Goal: Use online tool/utility: Utilize a website feature to perform a specific function

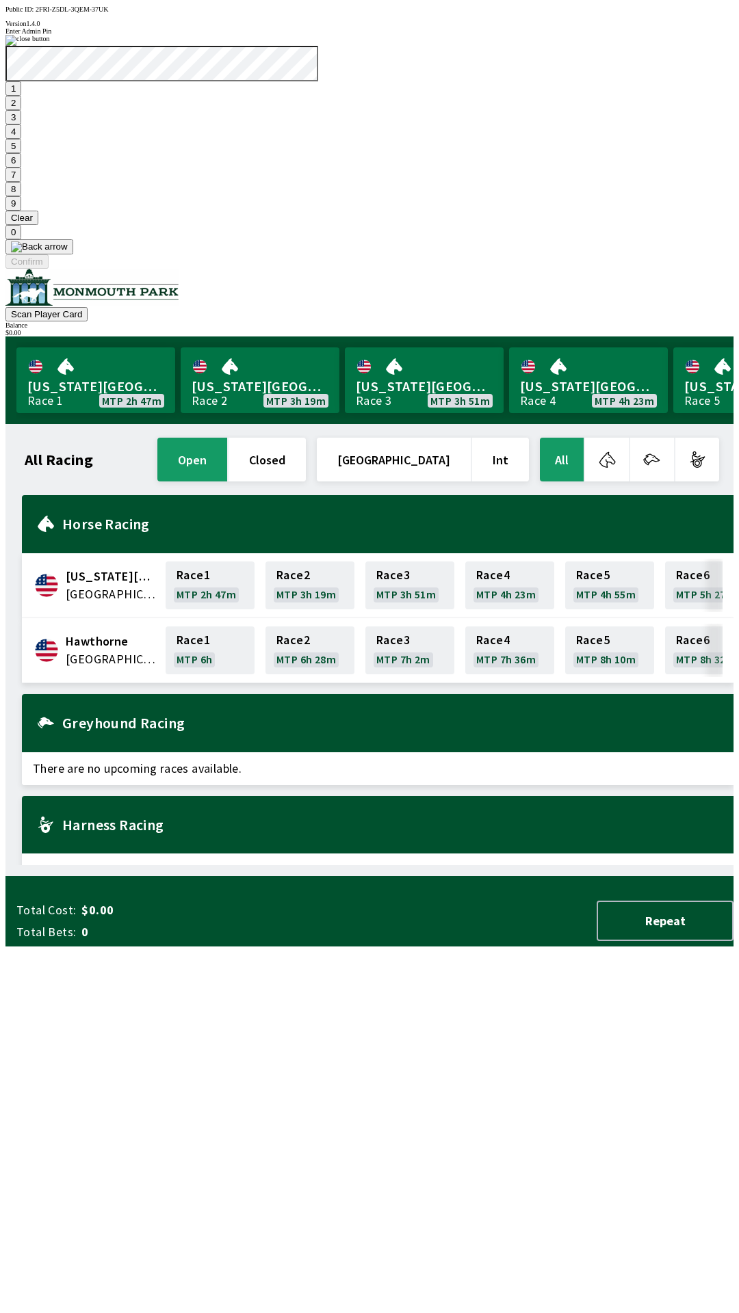
click at [21, 96] on button "1" at bounding box center [13, 88] width 16 height 14
click at [21, 211] on button "9" at bounding box center [13, 203] width 16 height 14
click at [38, 225] on button "Clear" at bounding box center [21, 218] width 33 height 14
click at [73, 254] on button at bounding box center [39, 246] width 68 height 15
click at [21, 96] on button "1" at bounding box center [13, 88] width 16 height 14
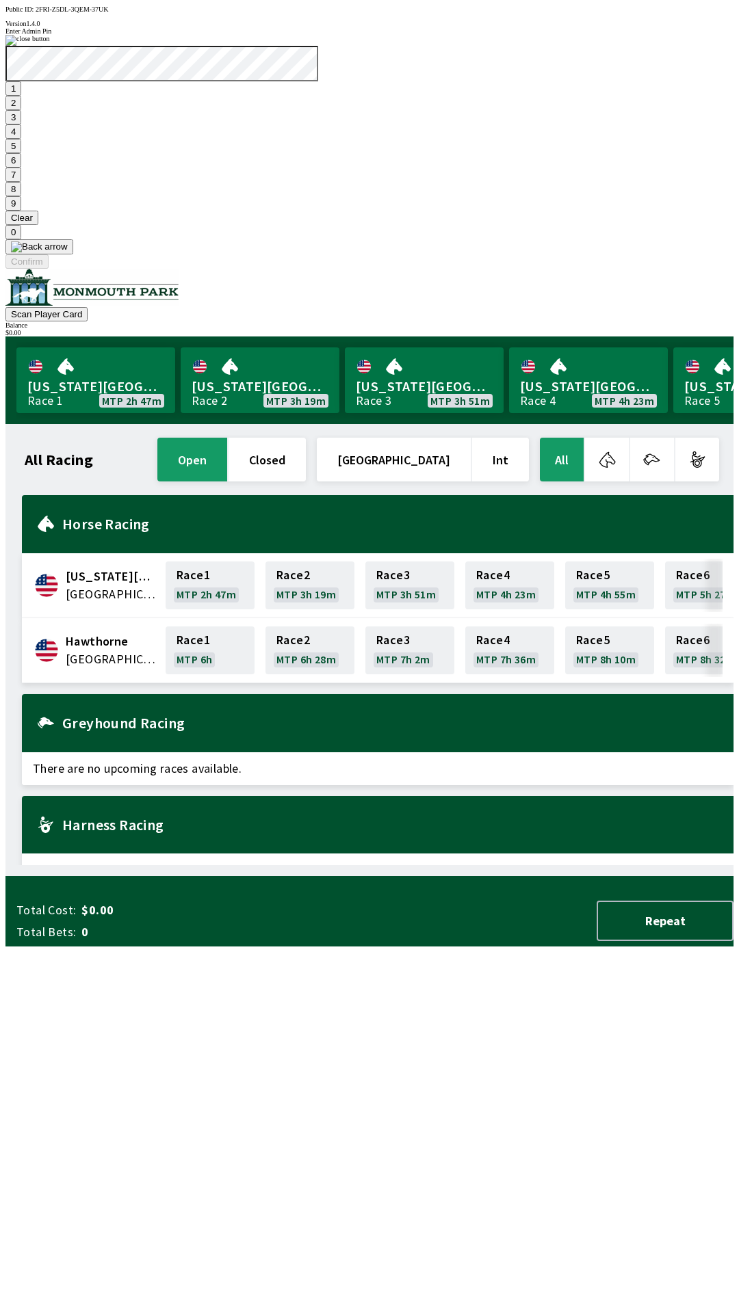
click at [21, 211] on button "9" at bounding box center [13, 203] width 16 height 14
click at [21, 182] on button "7" at bounding box center [13, 175] width 16 height 14
click at [21, 96] on button "1" at bounding box center [13, 88] width 16 height 14
click at [21, 211] on button "9" at bounding box center [13, 203] width 16 height 14
click at [21, 182] on button "7" at bounding box center [13, 175] width 16 height 14
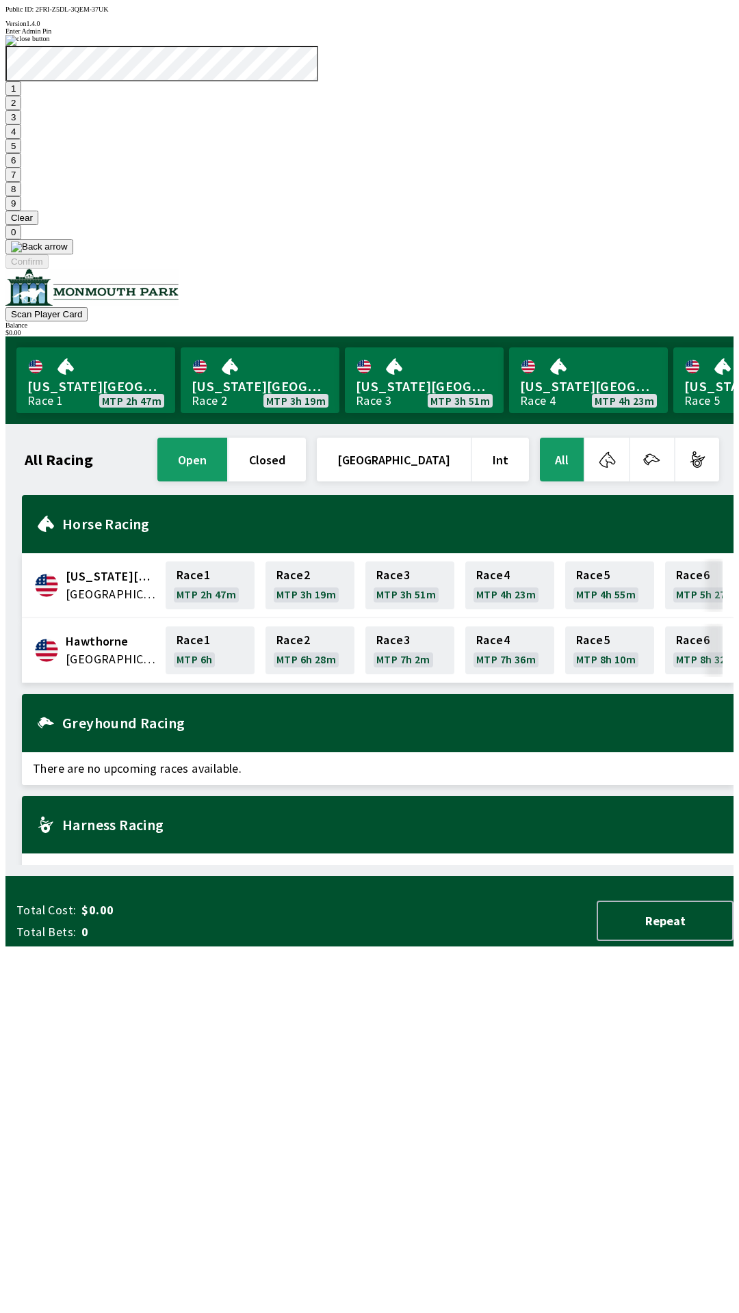
click at [21, 124] on button "3" at bounding box center [13, 117] width 16 height 14
click at [49, 269] on button "Confirm" at bounding box center [26, 261] width 43 height 14
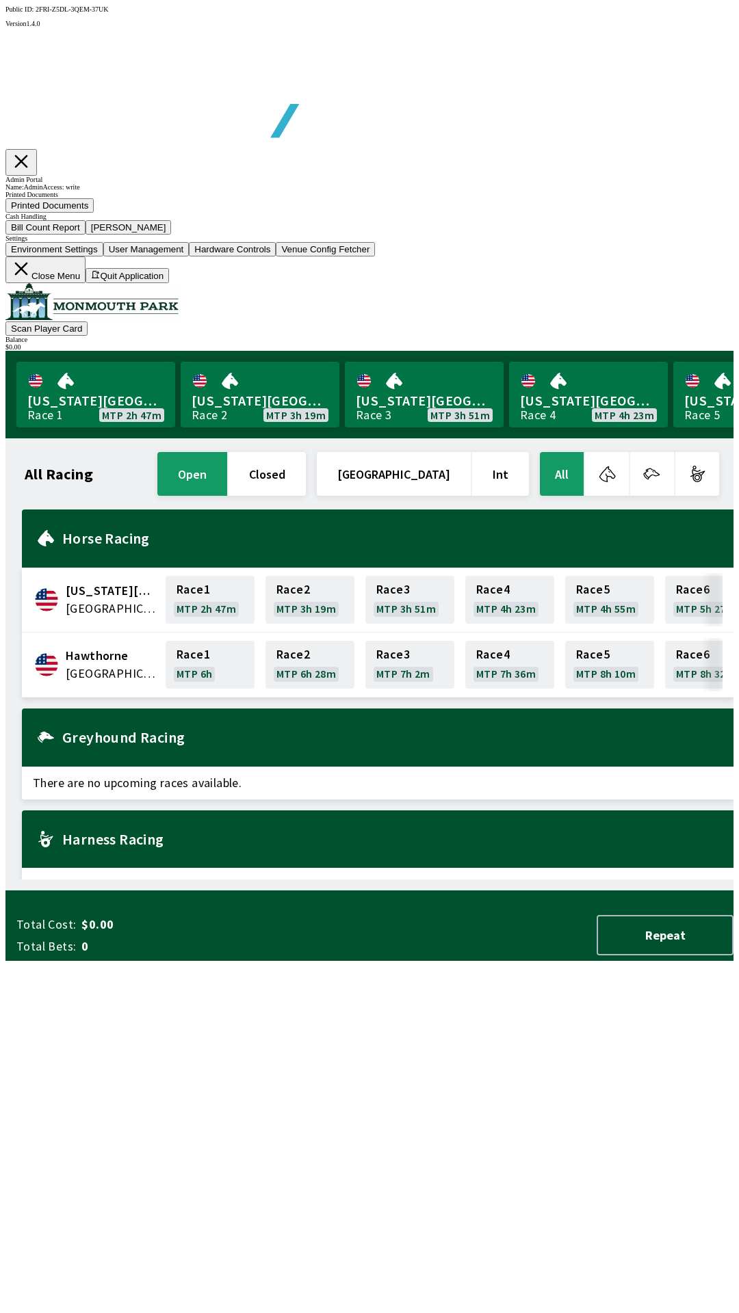
click at [86, 235] on button "Bill Count Report" at bounding box center [45, 227] width 80 height 14
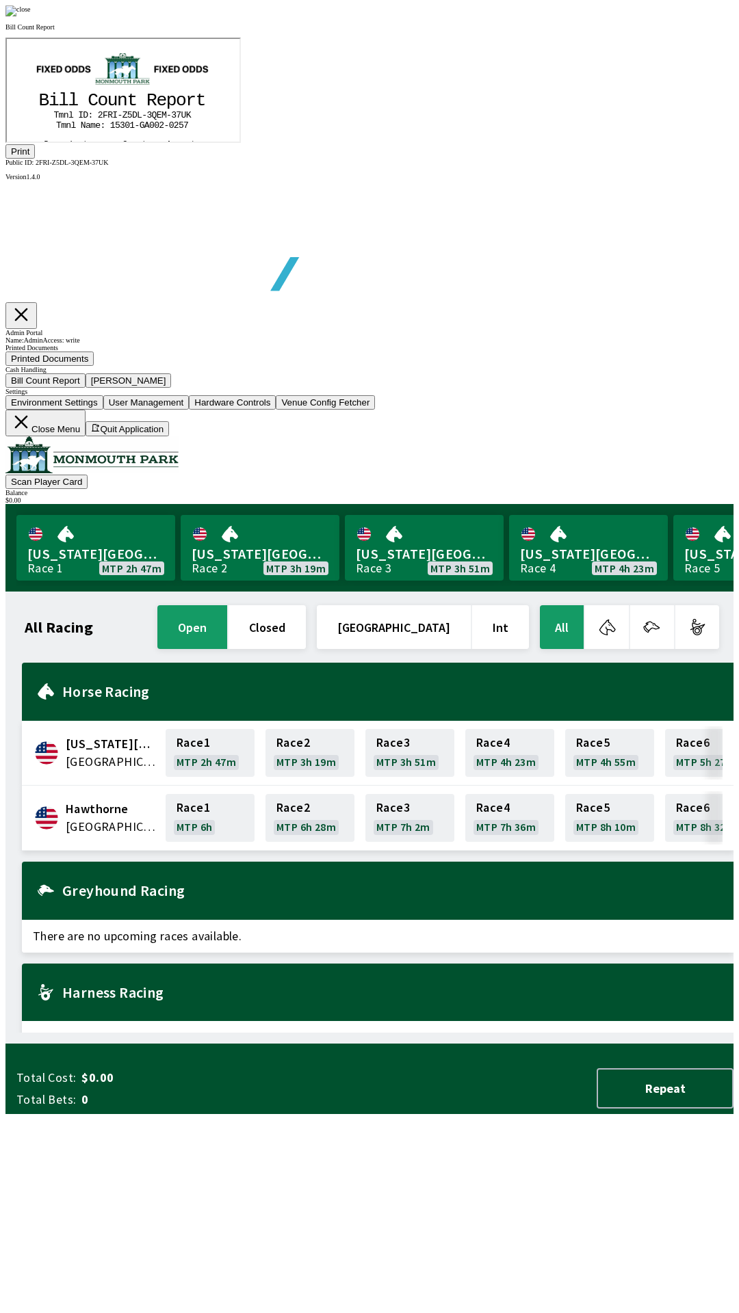
click at [35, 159] on button "Print" at bounding box center [19, 151] width 29 height 14
click at [31, 16] on img at bounding box center [17, 10] width 25 height 11
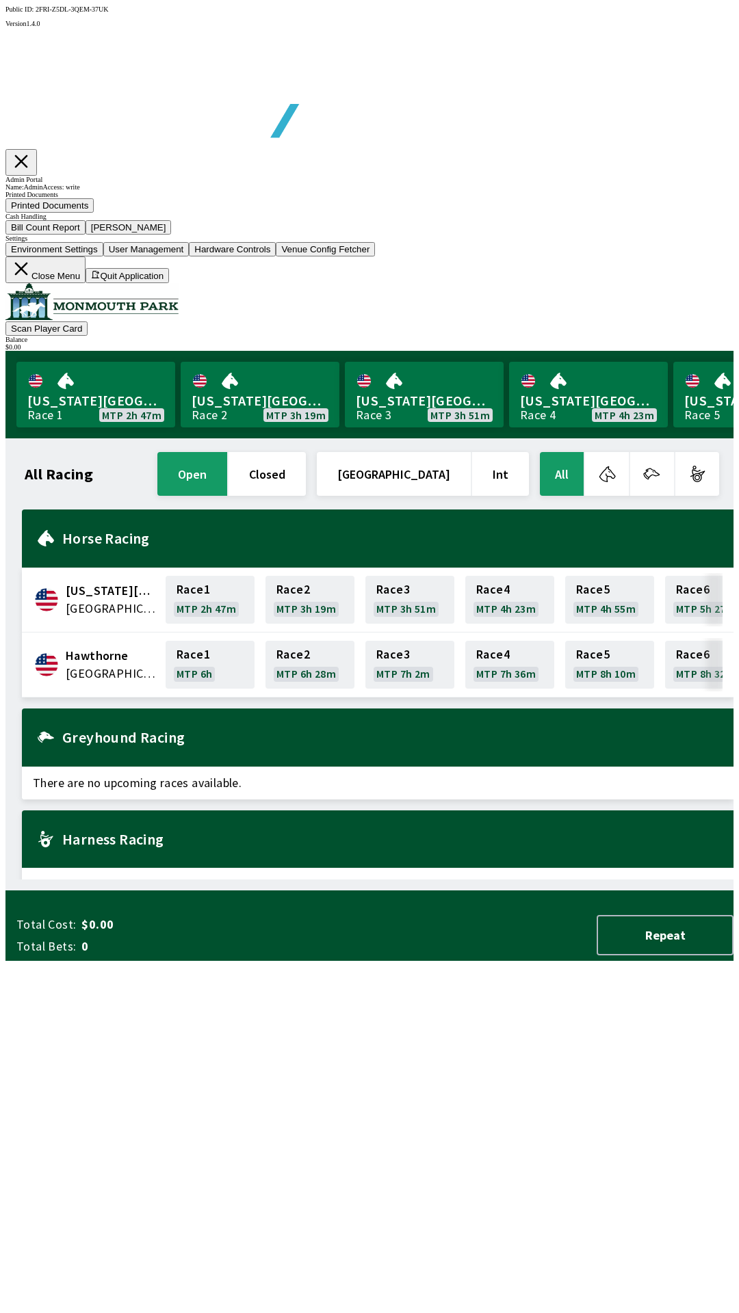
click at [172, 235] on button "[PERSON_NAME]" at bounding box center [129, 227] width 86 height 14
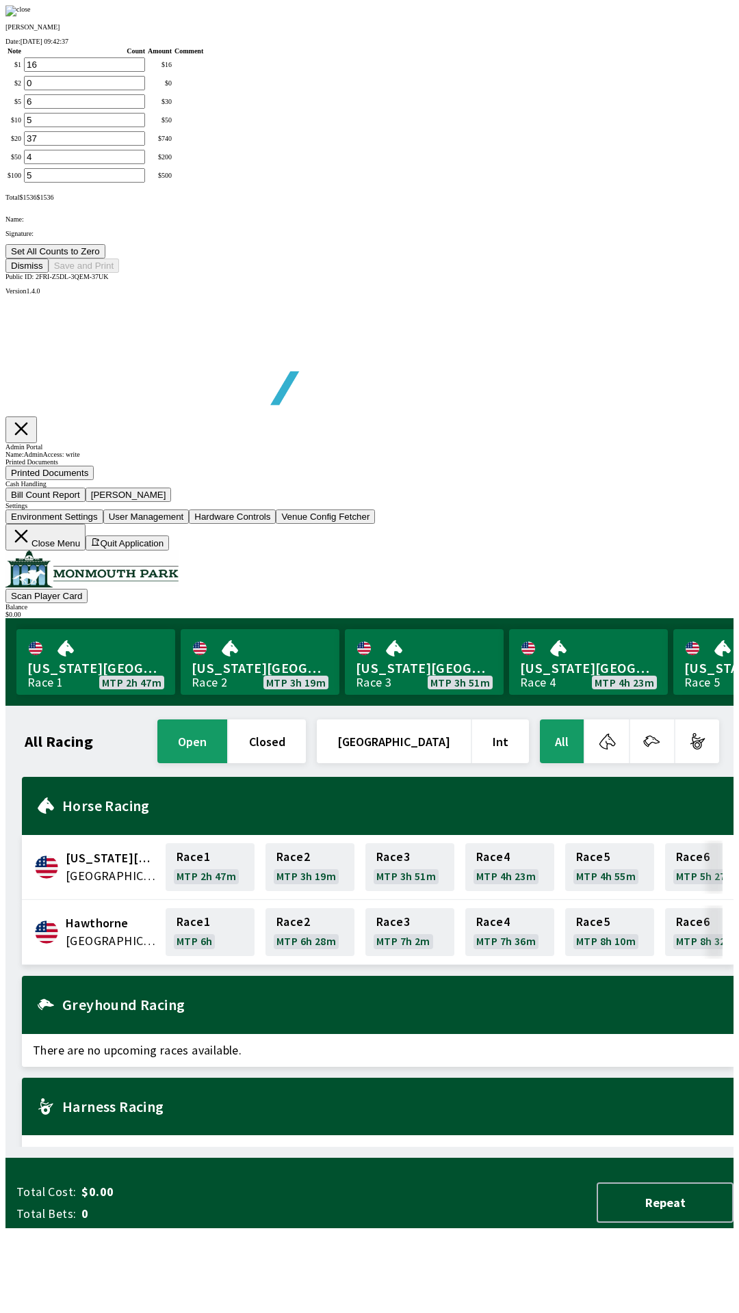
click at [105, 259] on button "Set All Counts to Zero" at bounding box center [55, 251] width 100 height 14
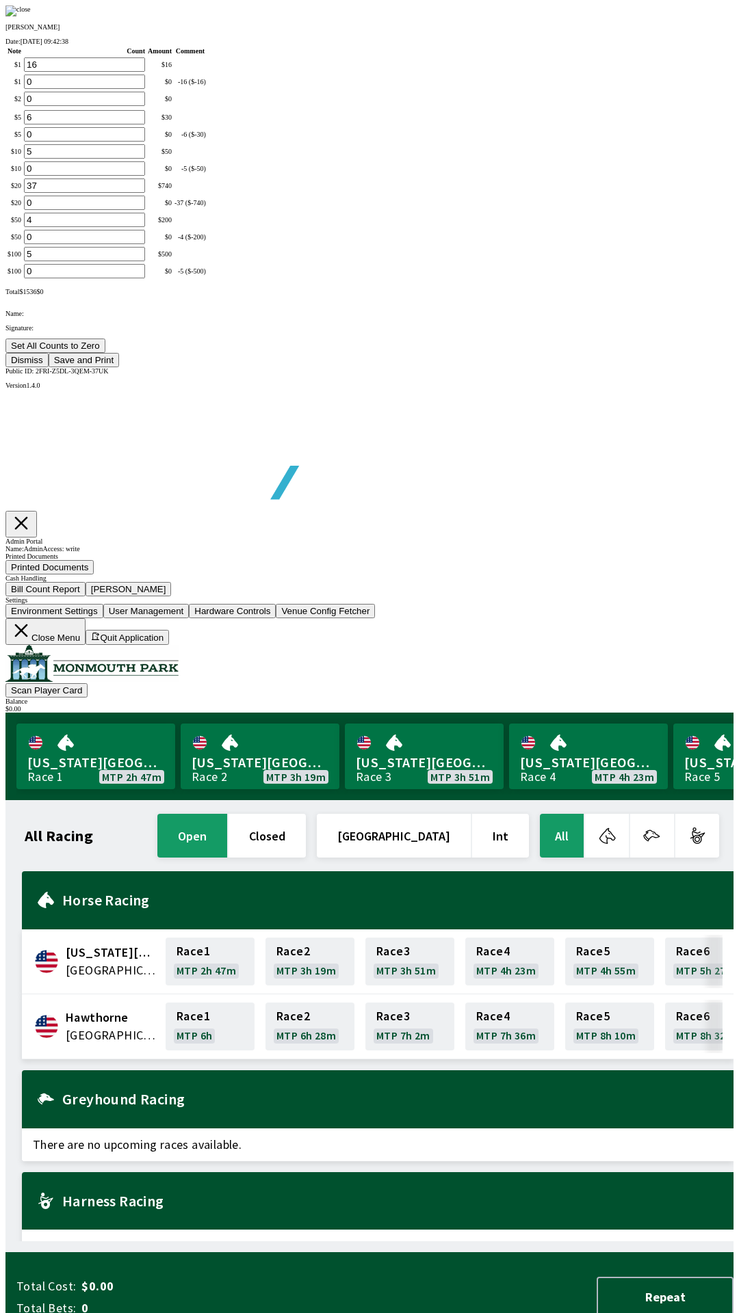
click at [119, 367] on button "Save and Print" at bounding box center [84, 360] width 70 height 14
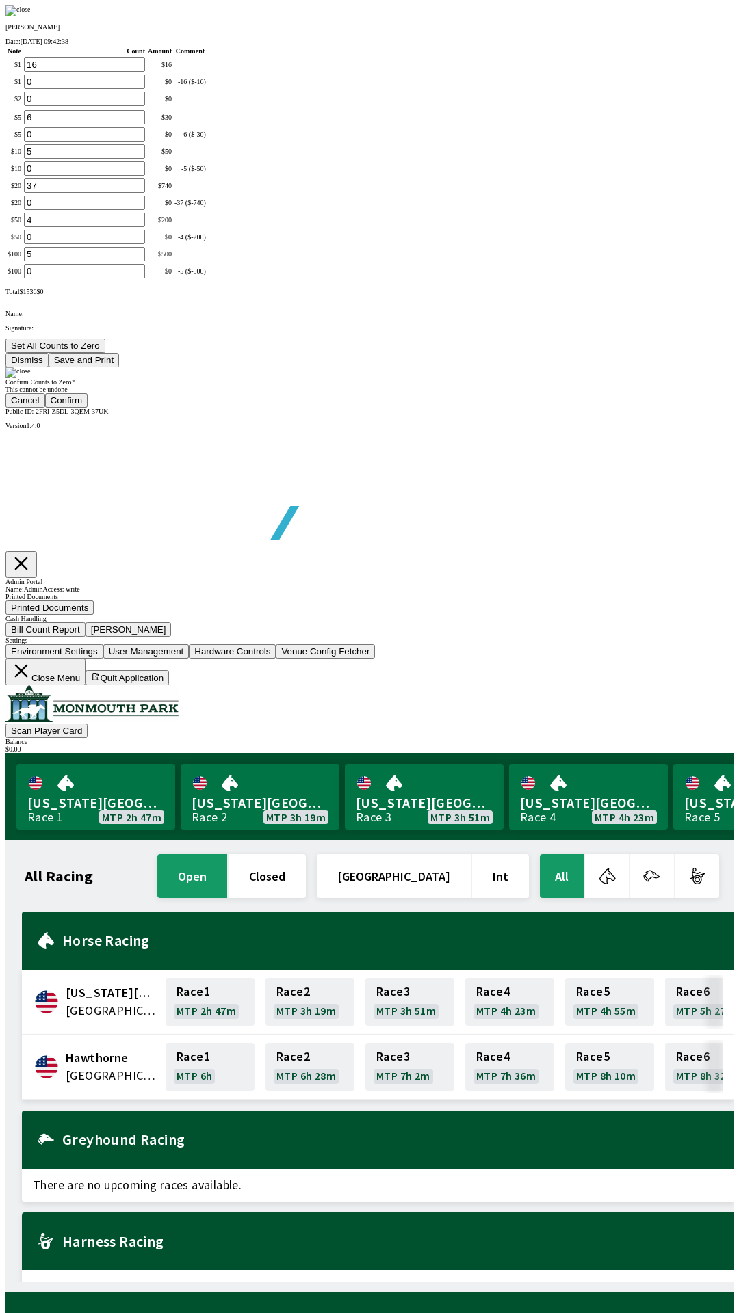
click at [88, 408] on button "Confirm" at bounding box center [66, 400] width 43 height 14
type input "0"
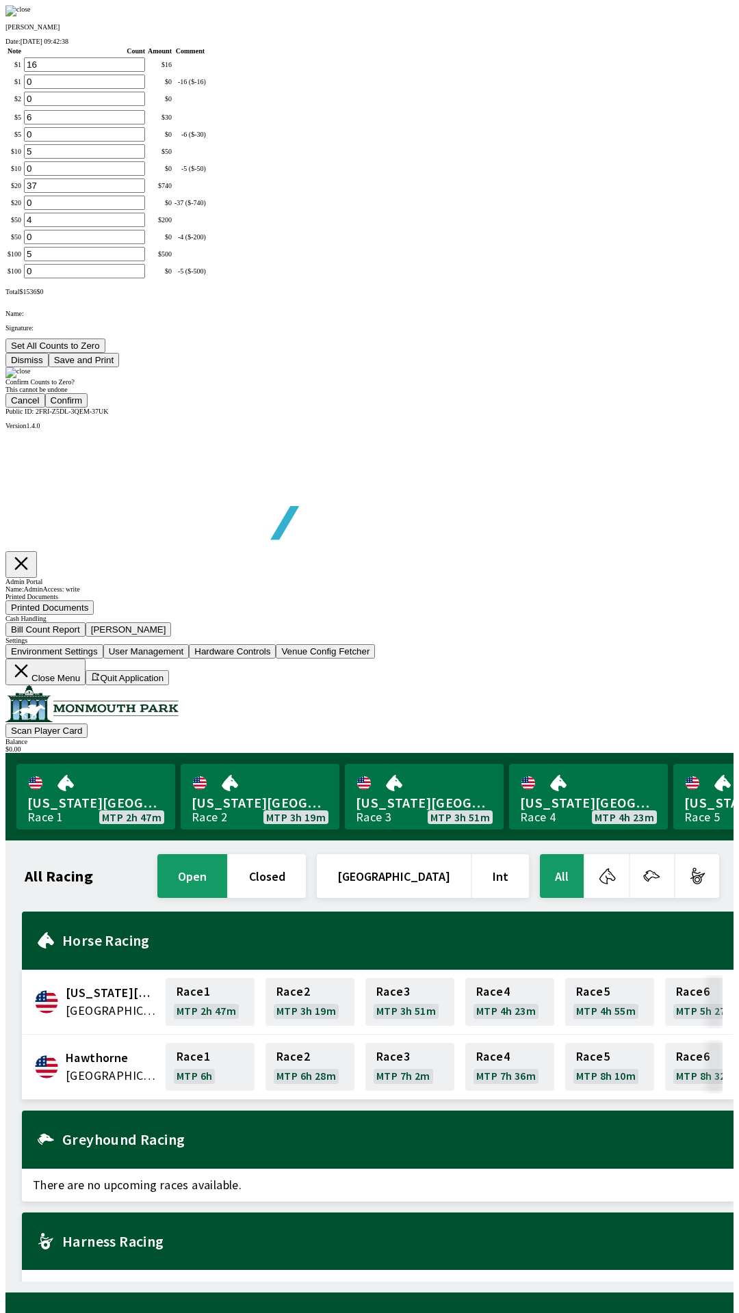
type input "0"
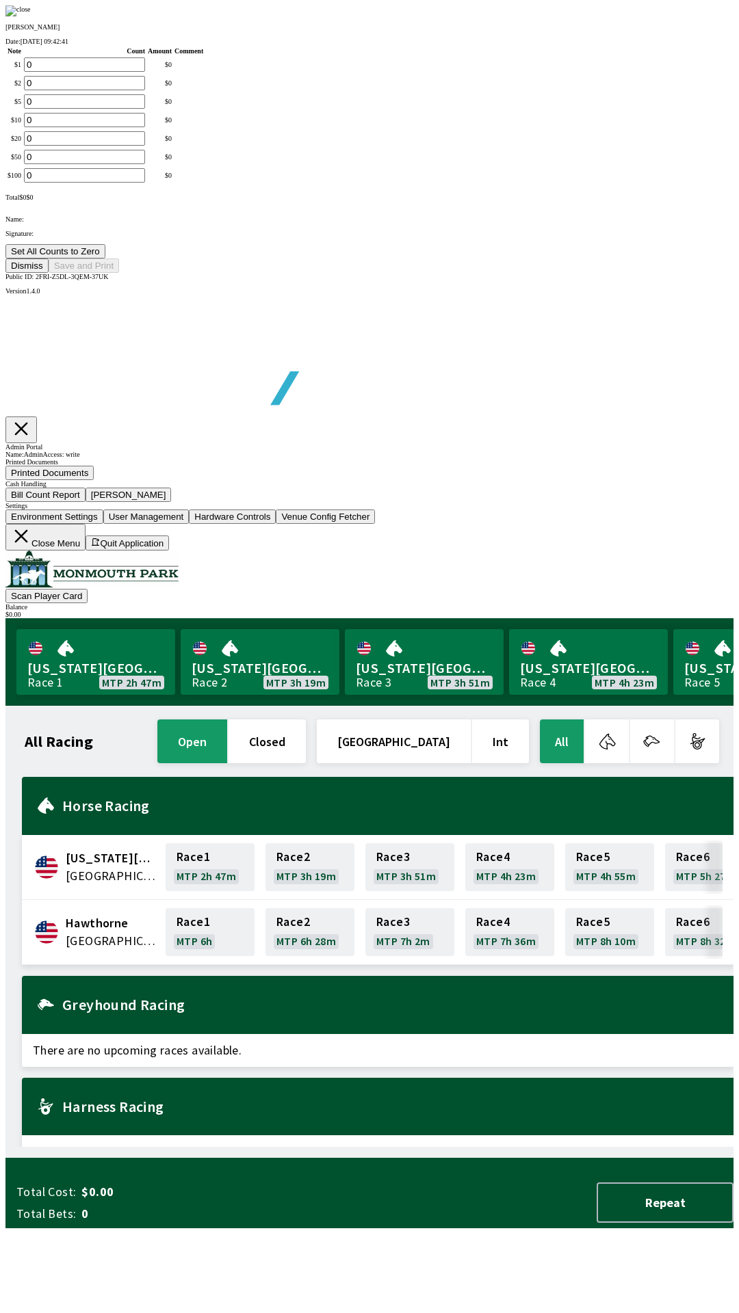
click at [49, 273] on button "Dismiss" at bounding box center [26, 266] width 43 height 14
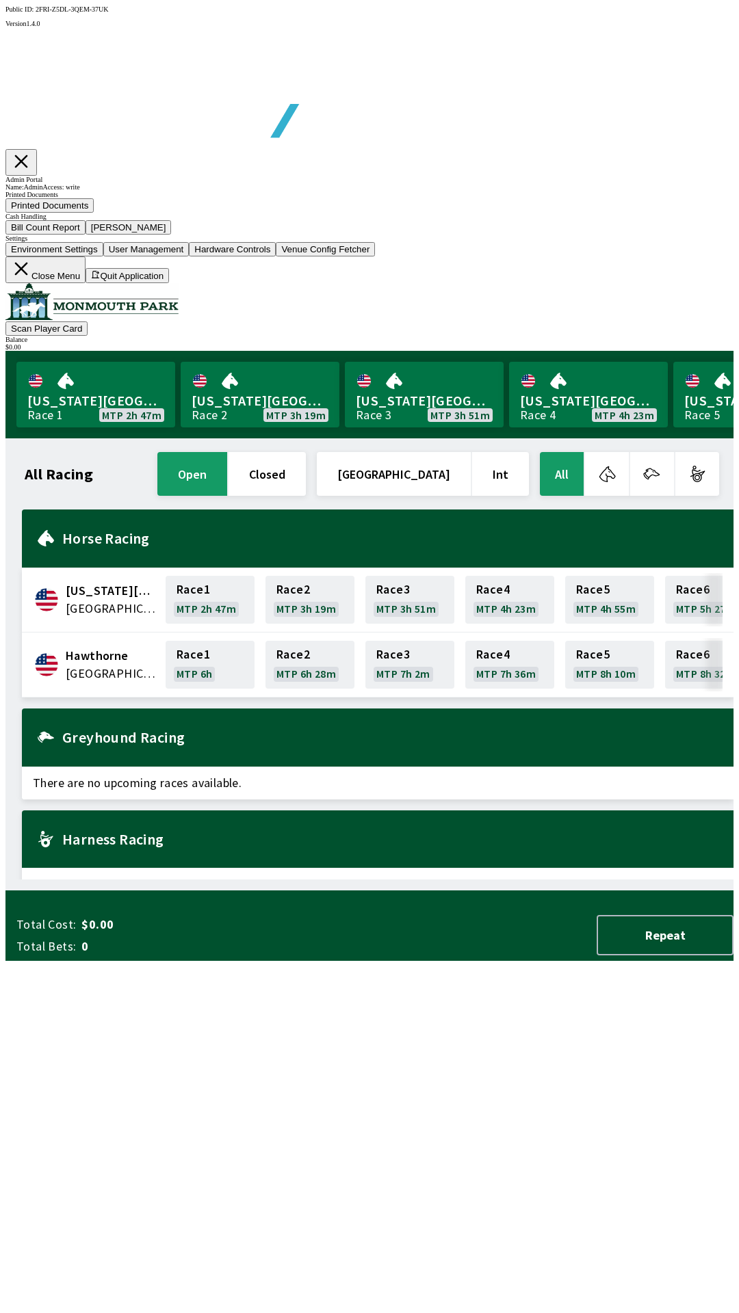
click at [86, 283] on button "Close Menu" at bounding box center [45, 270] width 80 height 27
